Goal: Task Accomplishment & Management: Use online tool/utility

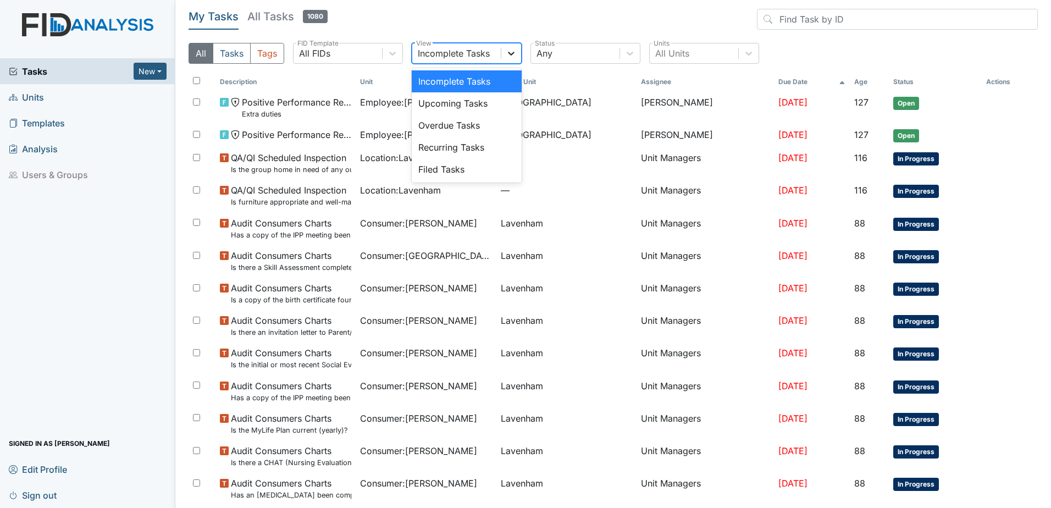
click at [510, 51] on icon at bounding box center [511, 53] width 11 height 11
click at [502, 16] on header "My Tasks All Tasks 1080" at bounding box center [613, 21] width 849 height 25
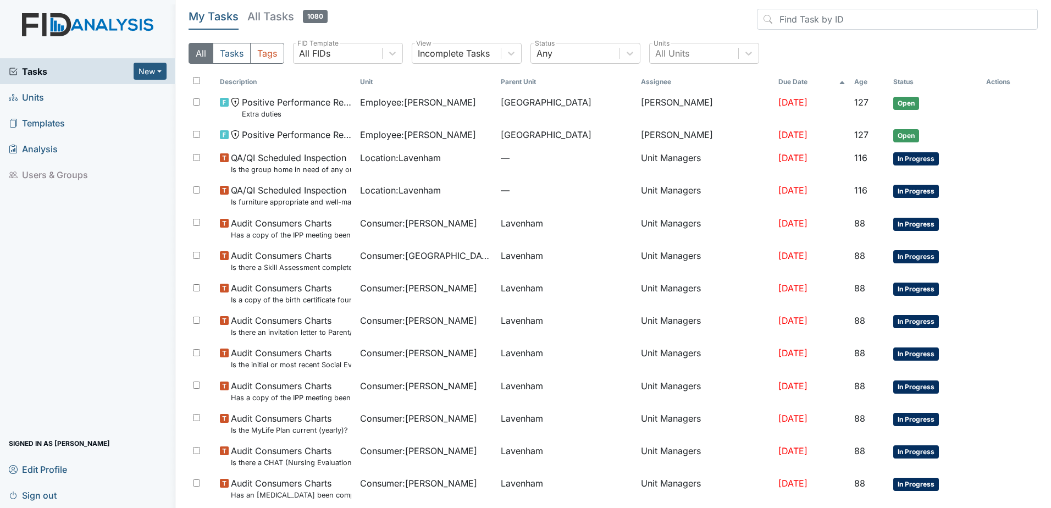
click at [49, 102] on link "Units" at bounding box center [87, 97] width 175 height 26
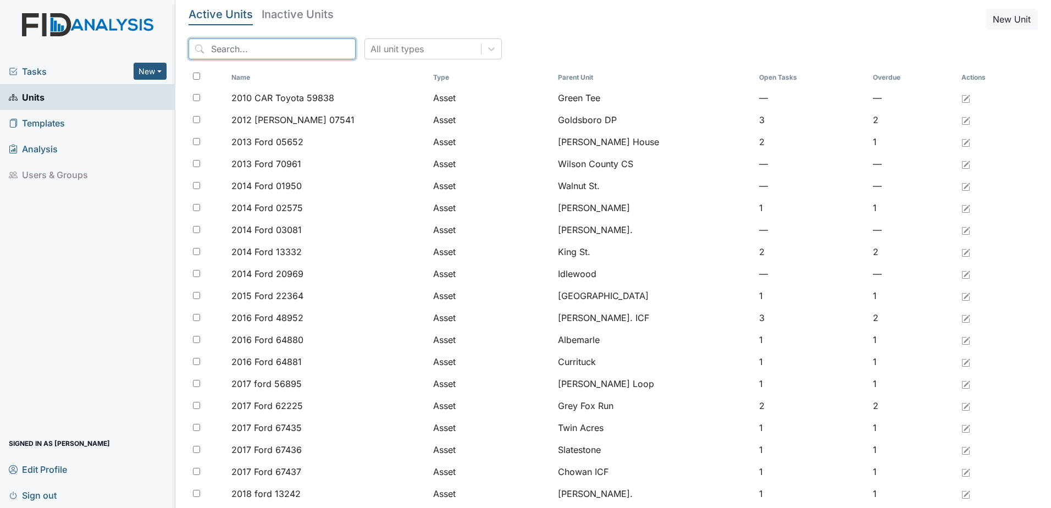
click at [291, 57] on input "search" at bounding box center [272, 48] width 167 height 21
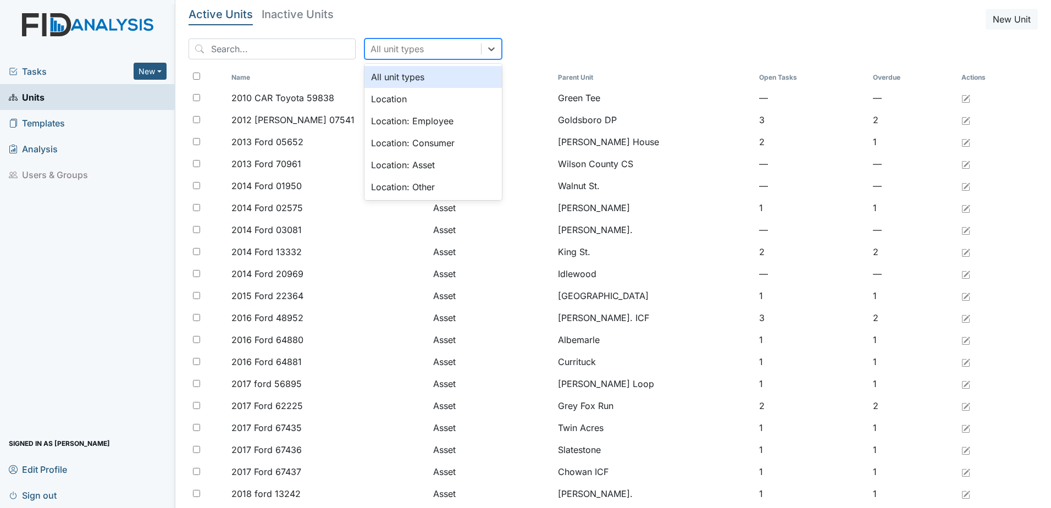
click at [395, 43] on div "All unit types" at bounding box center [396, 48] width 53 height 13
click at [396, 124] on div "Location: Employee" at bounding box center [432, 121] width 137 height 22
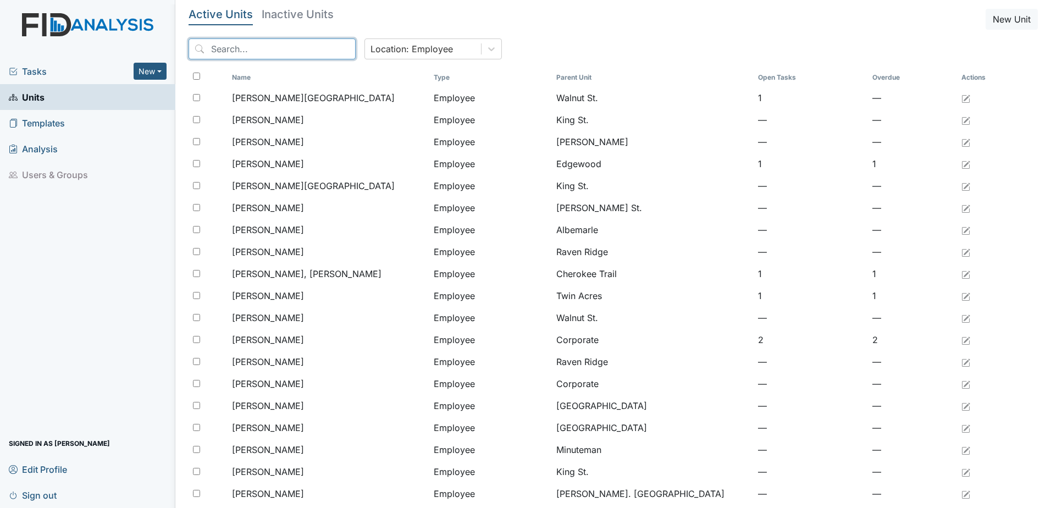
click at [256, 51] on input "search" at bounding box center [272, 48] width 167 height 21
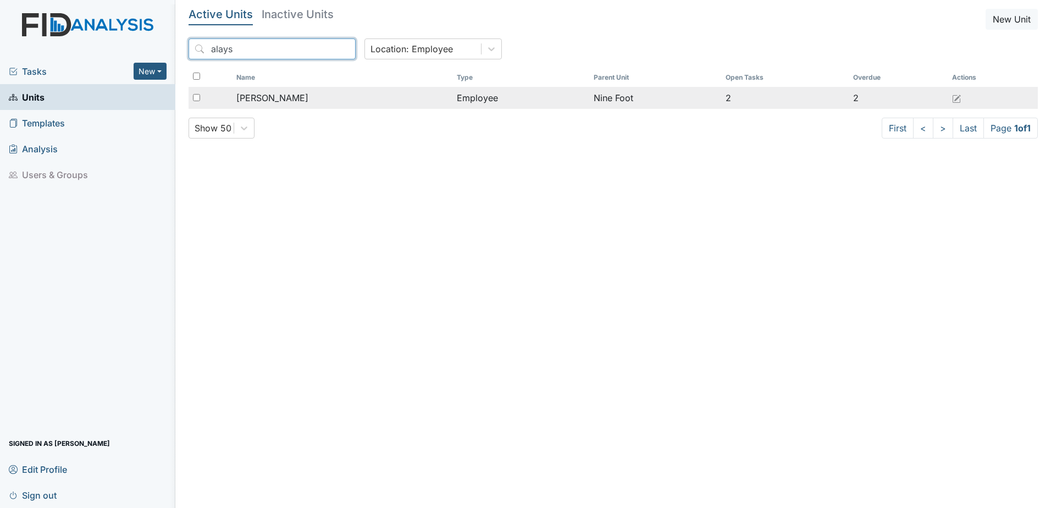
type input "alays"
click at [452, 101] on td "Employee" at bounding box center [520, 98] width 136 height 22
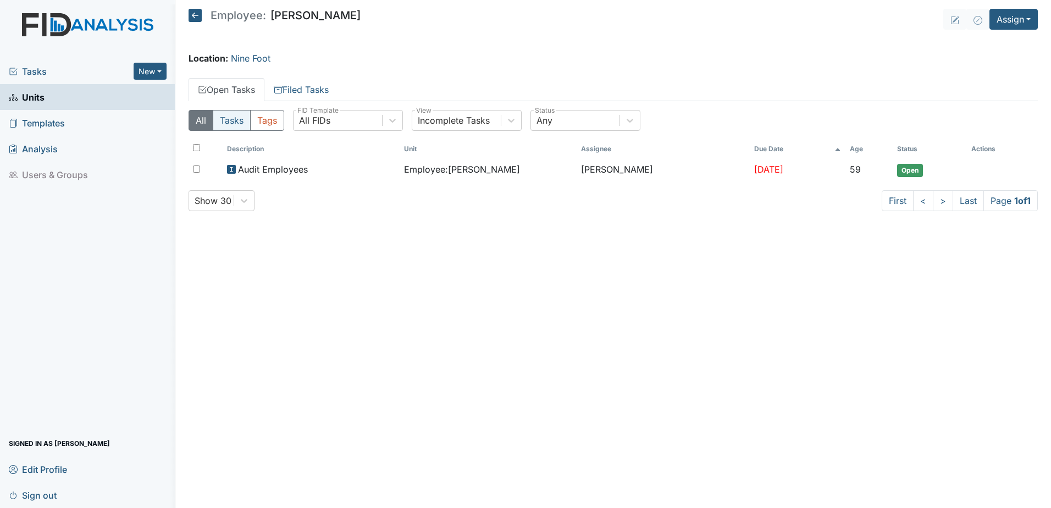
click at [231, 119] on button "Tasks" at bounding box center [232, 120] width 38 height 21
click at [287, 89] on link "Filed Tasks" at bounding box center [301, 89] width 74 height 23
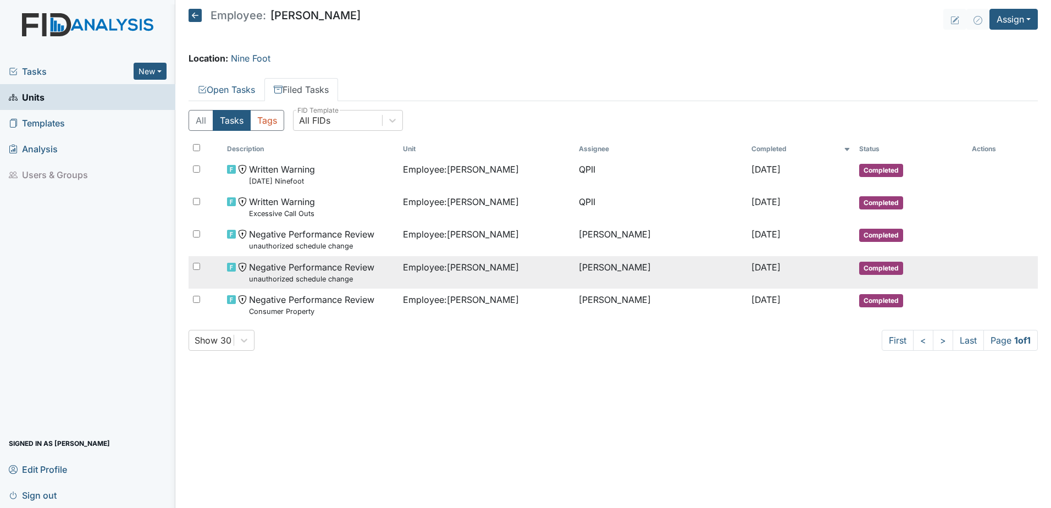
click at [434, 266] on span "Employee : King, Alaysha" at bounding box center [461, 267] width 116 height 13
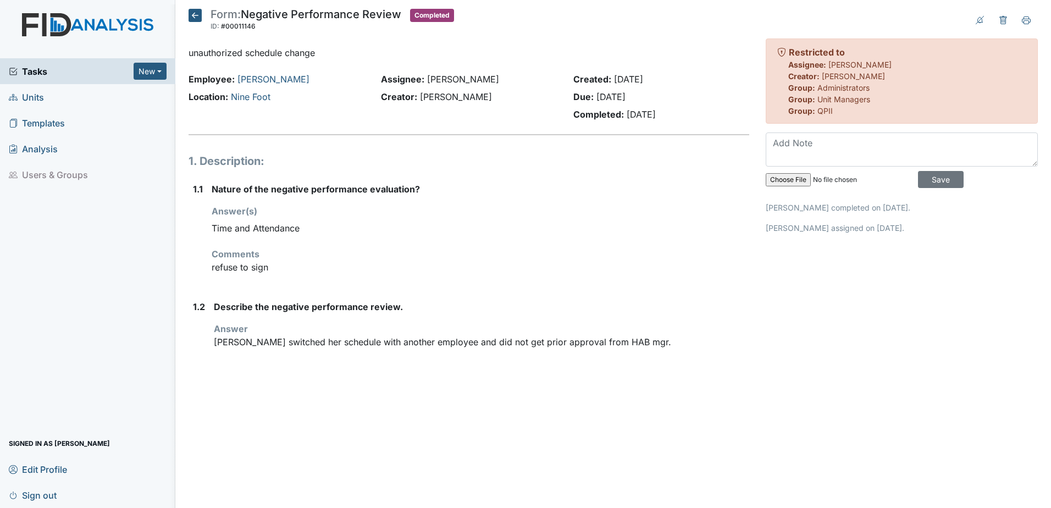
click at [195, 15] on icon at bounding box center [195, 15] width 13 height 13
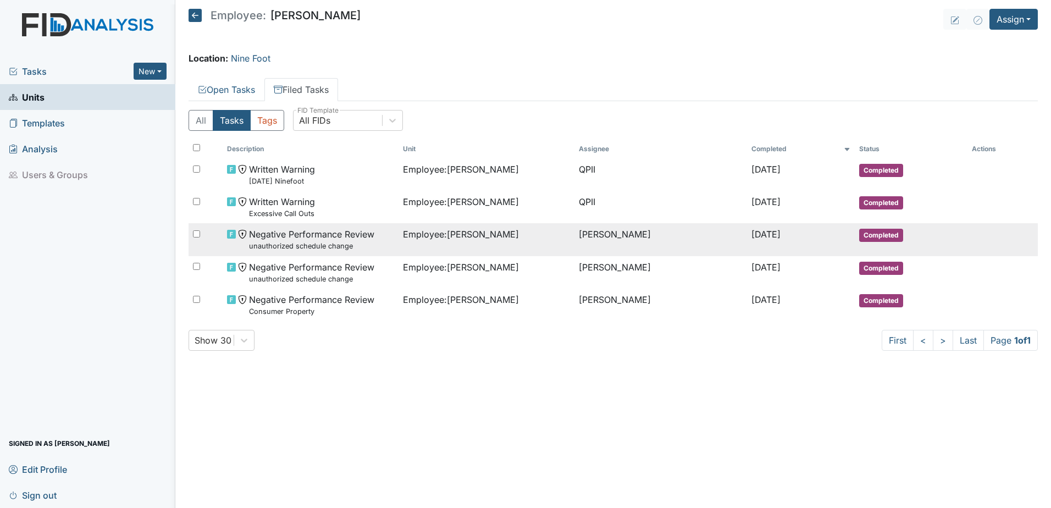
click at [282, 247] on small "unauthorized schedule change" at bounding box center [311, 246] width 125 height 10
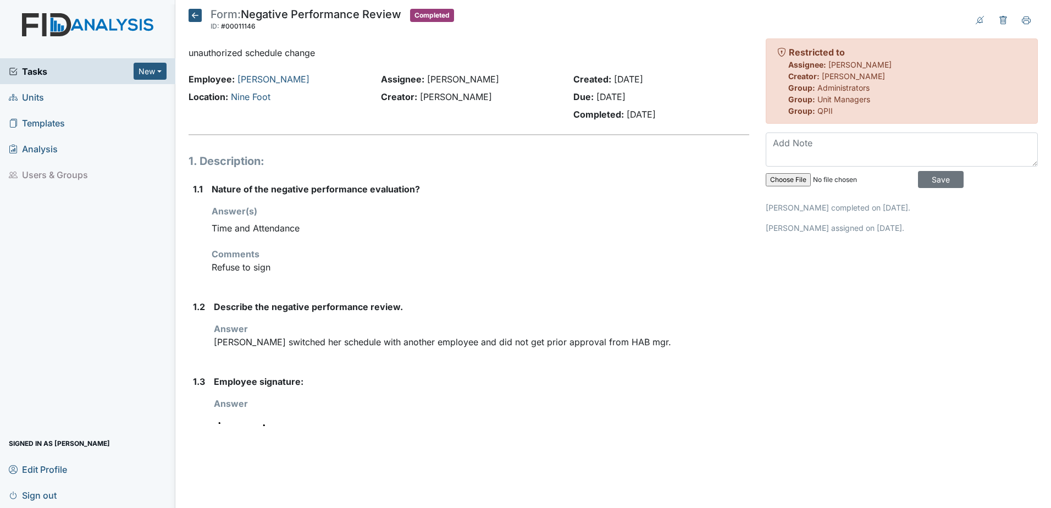
click at [193, 12] on icon at bounding box center [195, 15] width 13 height 13
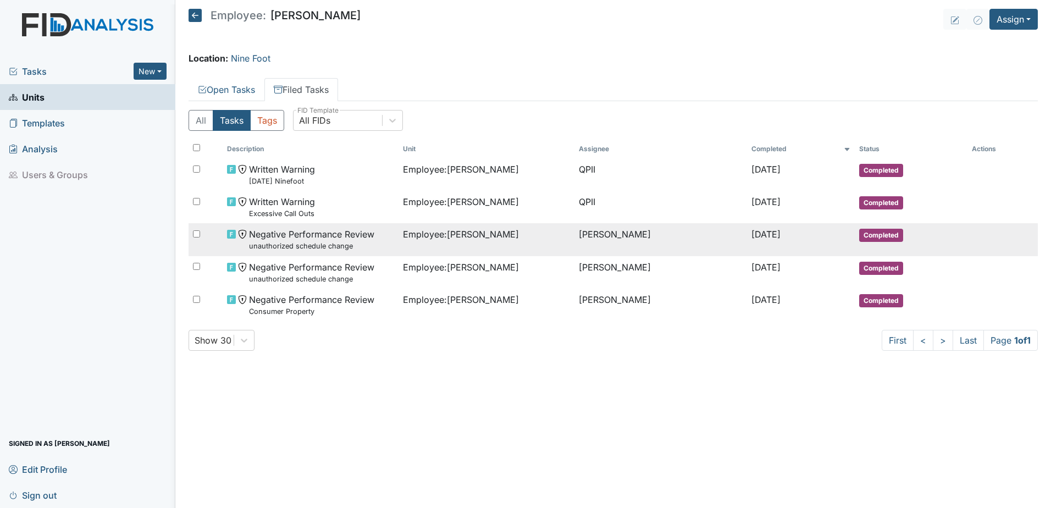
click at [472, 239] on span "Employee : King, Alaysha" at bounding box center [461, 234] width 116 height 13
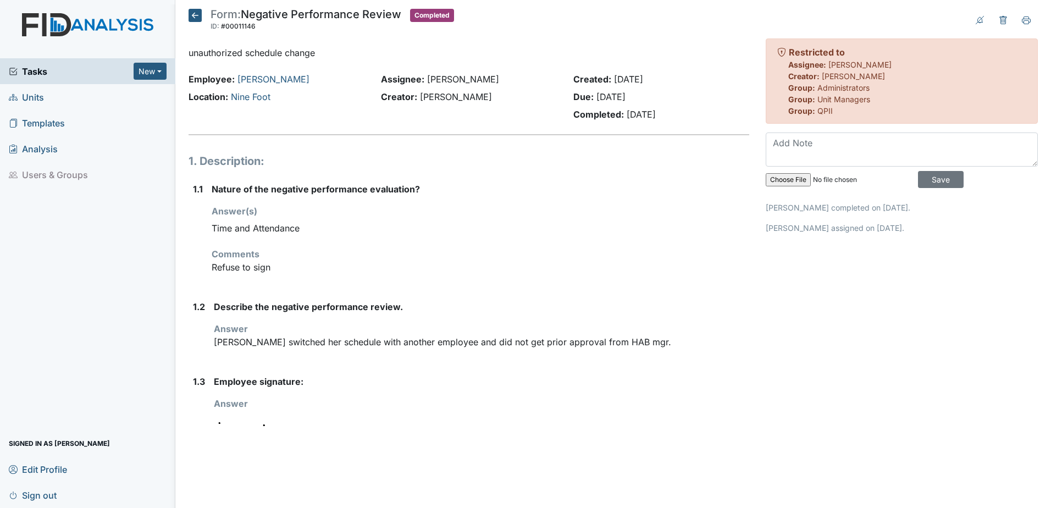
click at [199, 18] on icon at bounding box center [195, 15] width 13 height 13
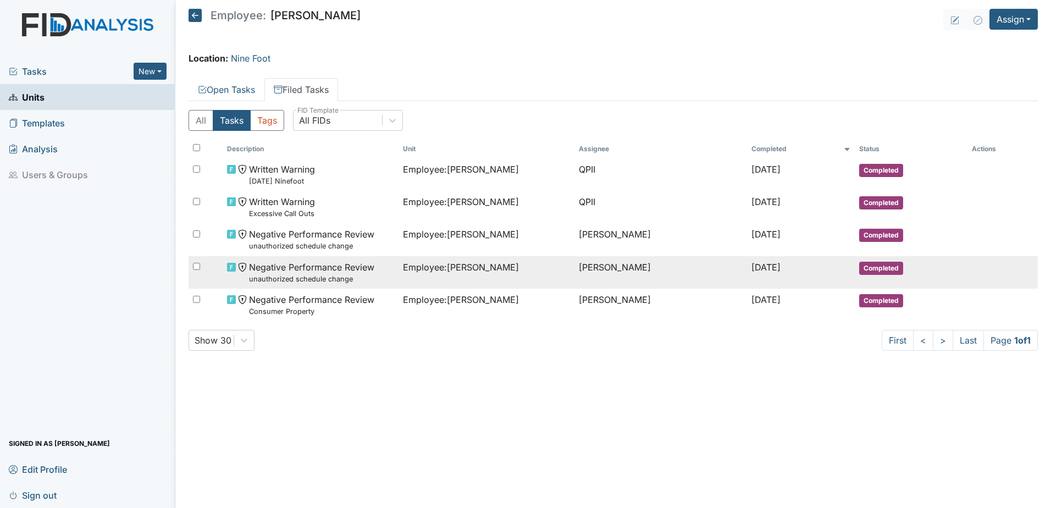
click at [403, 264] on span "Employee : [PERSON_NAME]" at bounding box center [461, 267] width 116 height 13
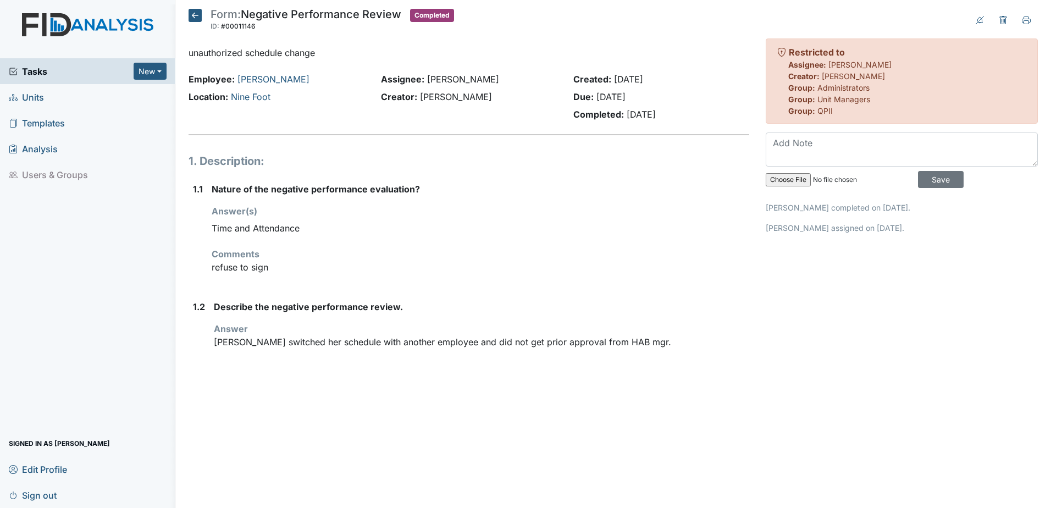
click at [196, 15] on icon at bounding box center [195, 15] width 13 height 13
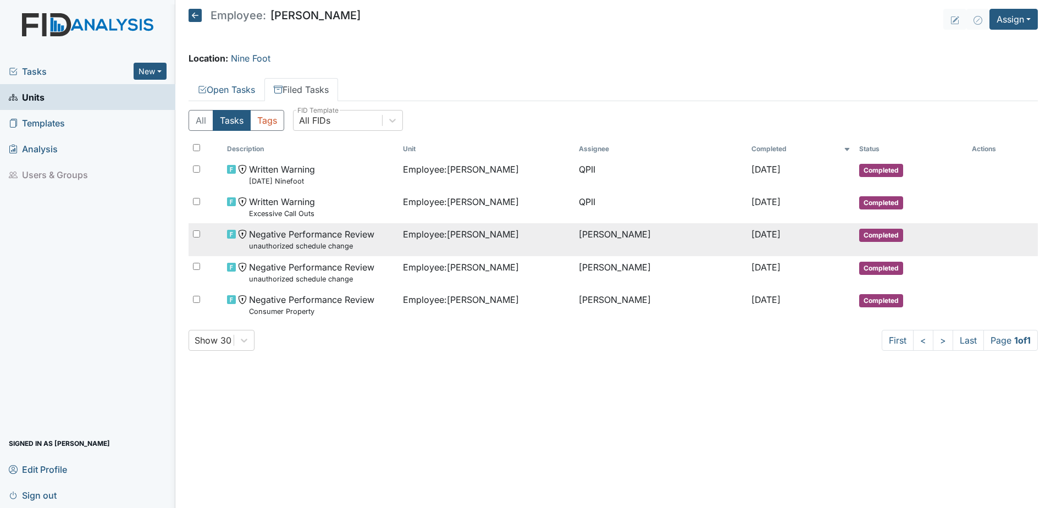
click at [193, 234] on input "checkbox" at bounding box center [196, 233] width 7 height 7
checkbox input "true"
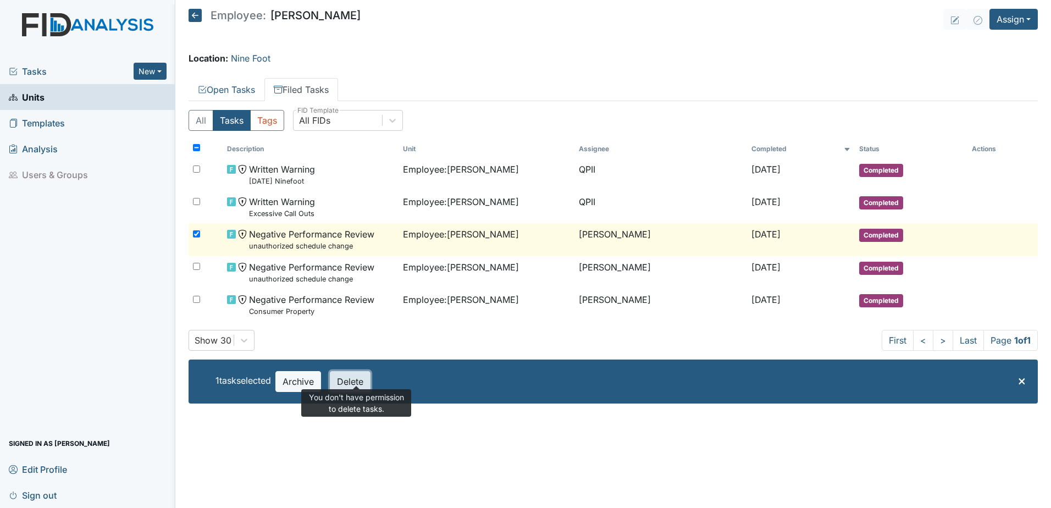
click at [357, 373] on button "Delete" at bounding box center [350, 381] width 41 height 21
click at [1020, 375] on span "×" at bounding box center [1021, 380] width 9 height 16
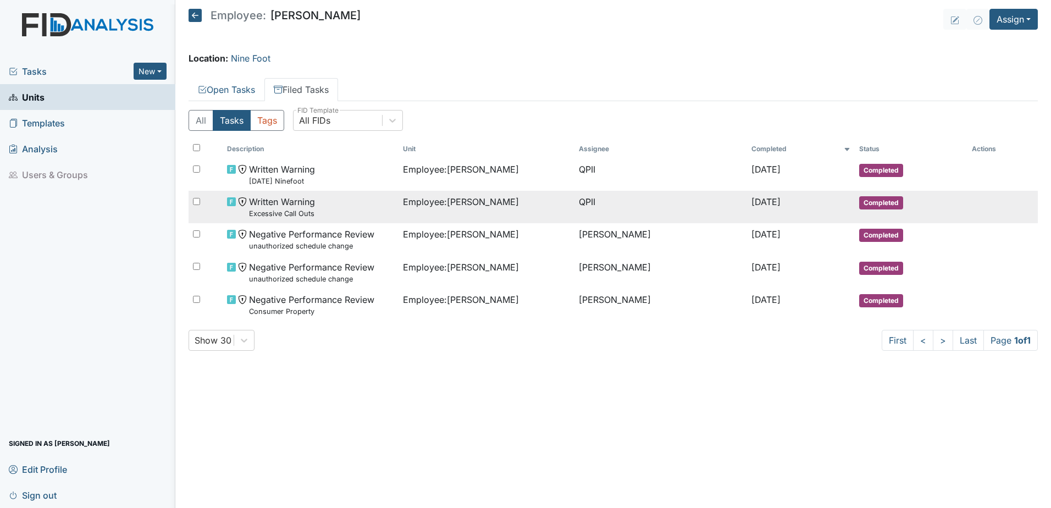
click at [281, 217] on small "Excessive Call Outs" at bounding box center [282, 213] width 66 height 10
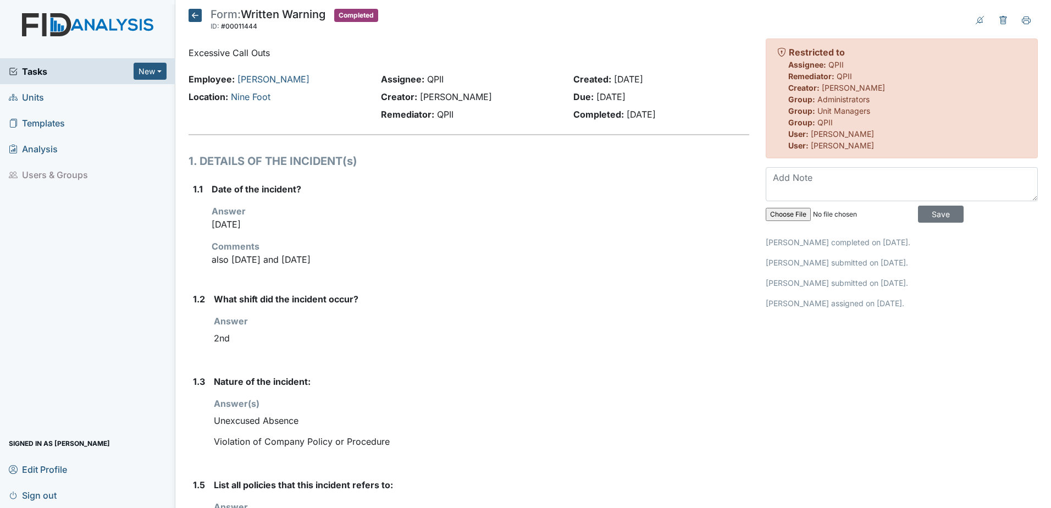
click at [195, 13] on icon at bounding box center [195, 15] width 13 height 13
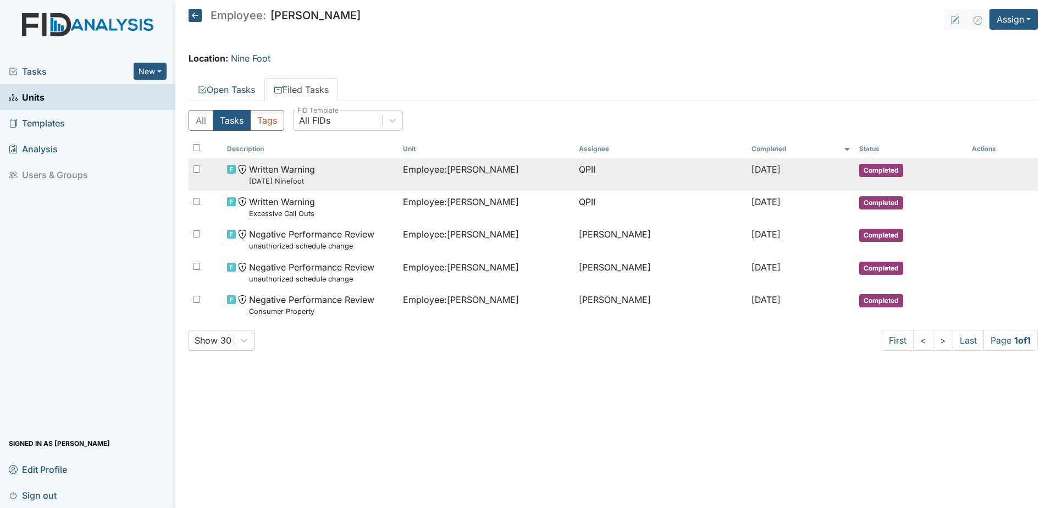
click at [287, 170] on span "Written Warning [DATE] Ninefoot" at bounding box center [282, 175] width 66 height 24
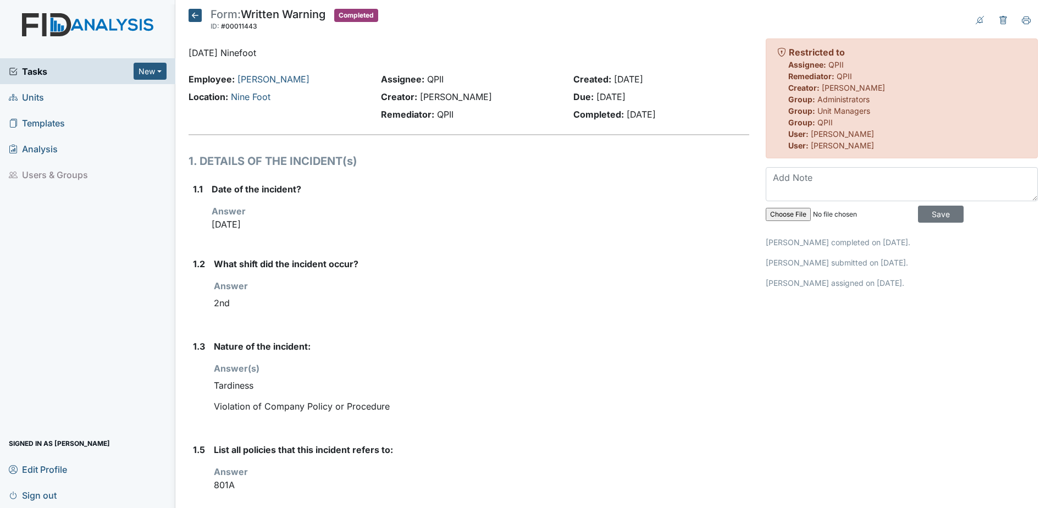
click at [197, 18] on icon at bounding box center [195, 15] width 13 height 13
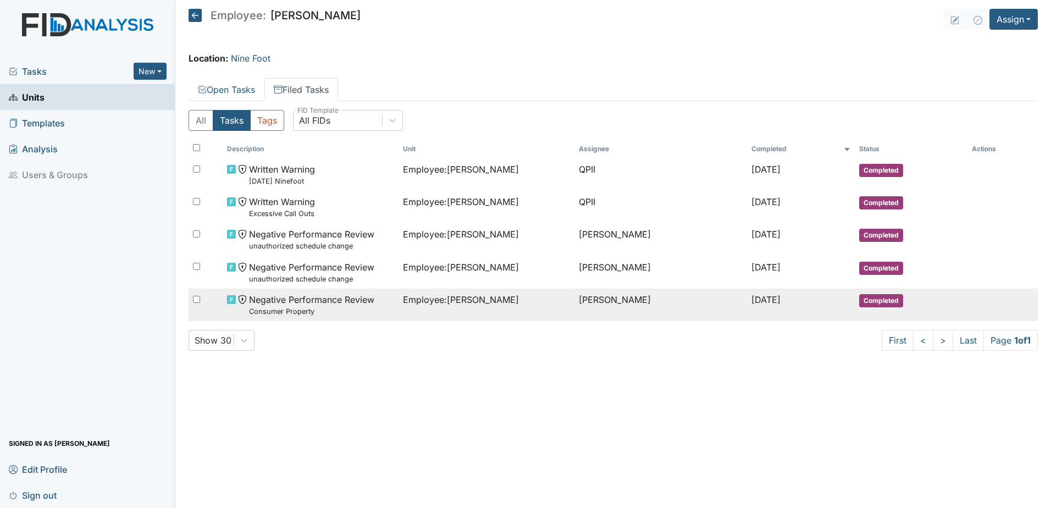
click at [411, 304] on span "Employee : King, Alaysha" at bounding box center [461, 299] width 116 height 13
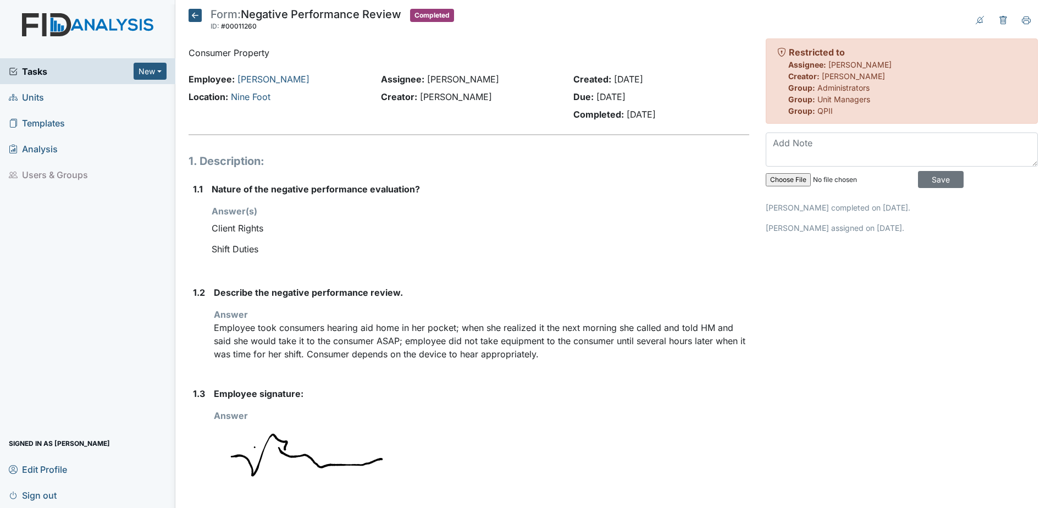
click at [195, 10] on icon at bounding box center [195, 15] width 13 height 13
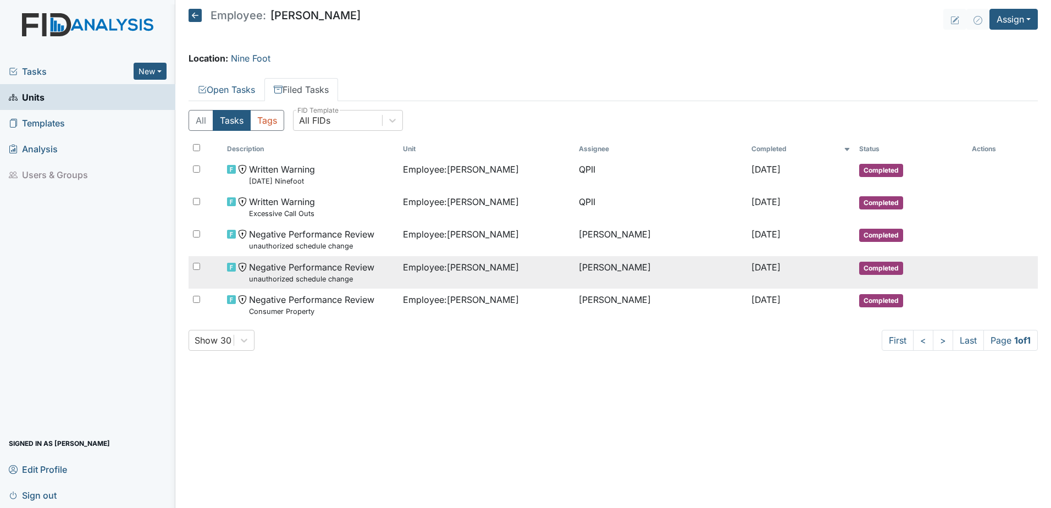
click at [698, 272] on td "[PERSON_NAME]" at bounding box center [660, 272] width 173 height 32
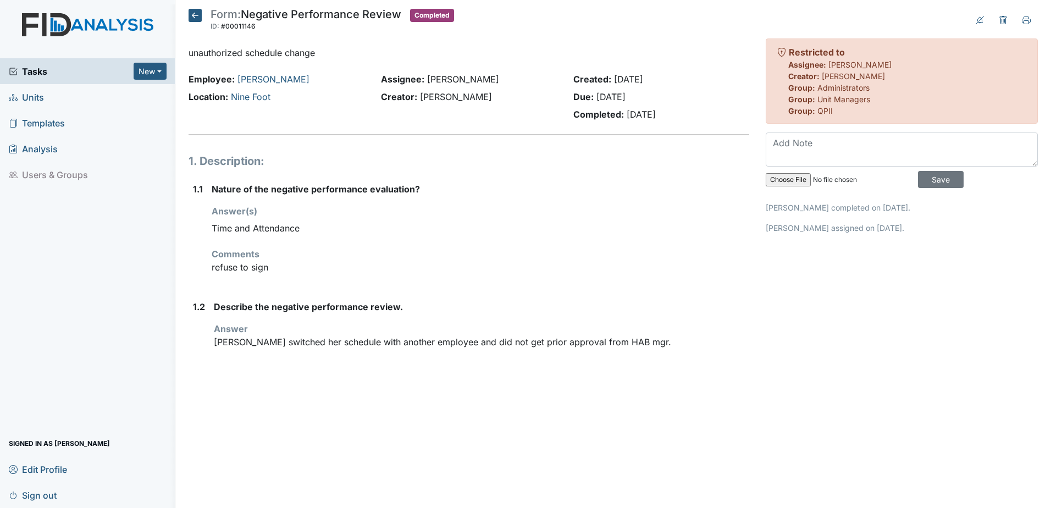
click at [192, 13] on icon at bounding box center [195, 15] width 13 height 13
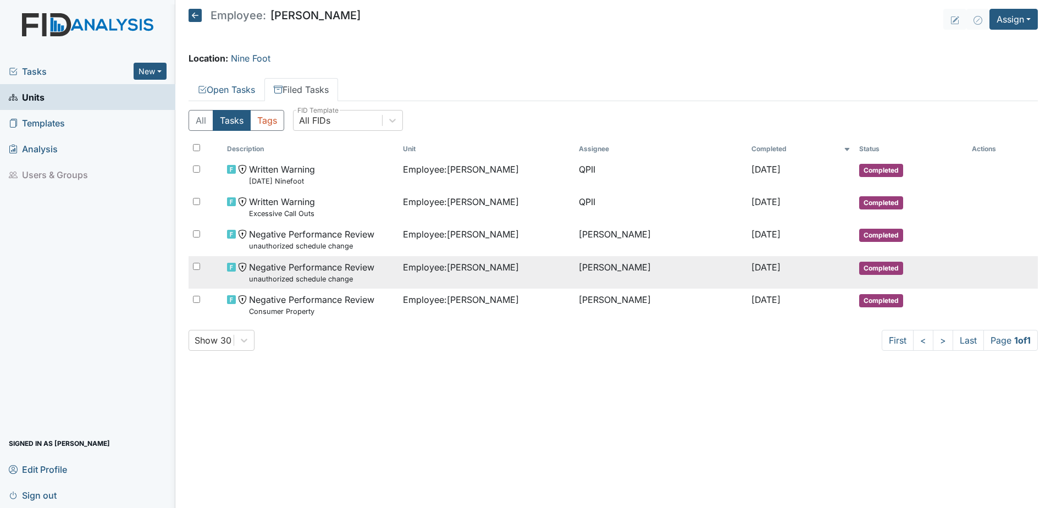
click at [379, 281] on div "Negative Performance Review unauthorized schedule change" at bounding box center [310, 273] width 167 height 24
